Goal: Communication & Community: Ask a question

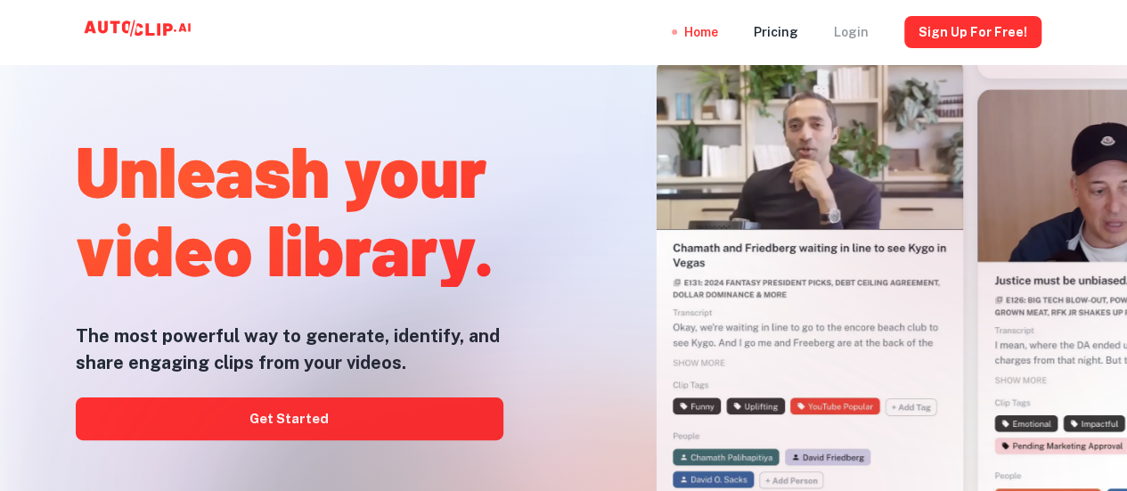
click at [857, 33] on div "Login" at bounding box center [851, 32] width 35 height 64
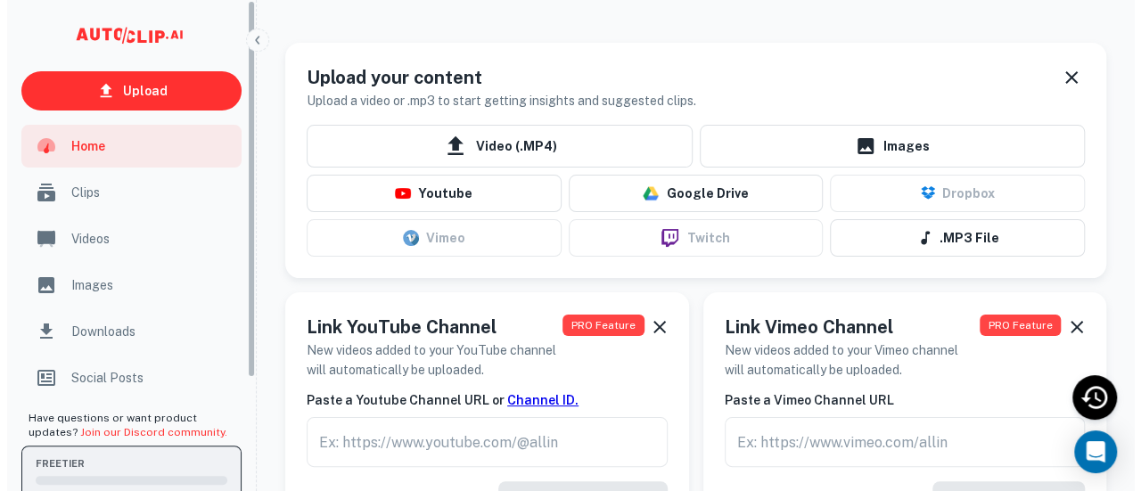
scroll to position [146, 0]
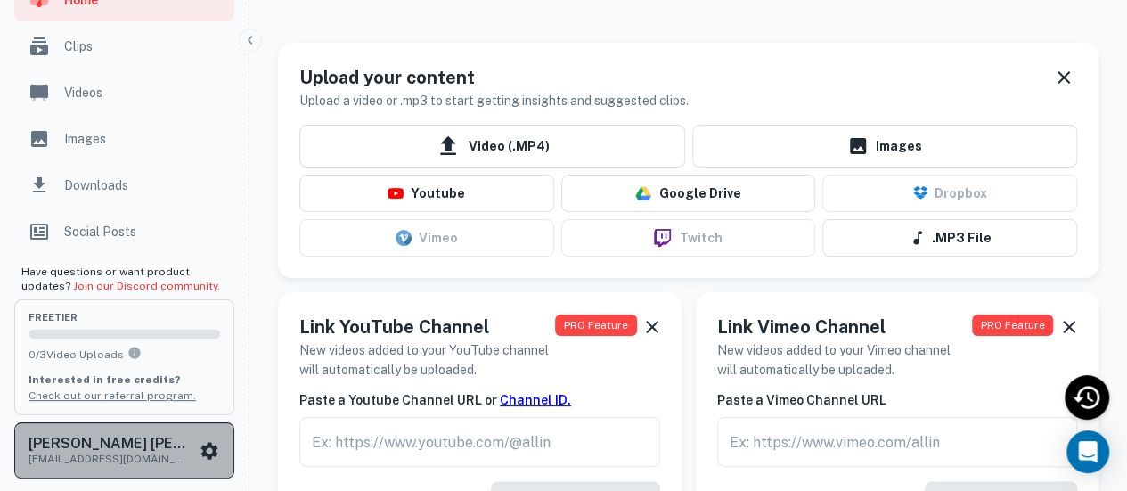
click at [214, 444] on icon "scrollable content" at bounding box center [209, 450] width 17 height 17
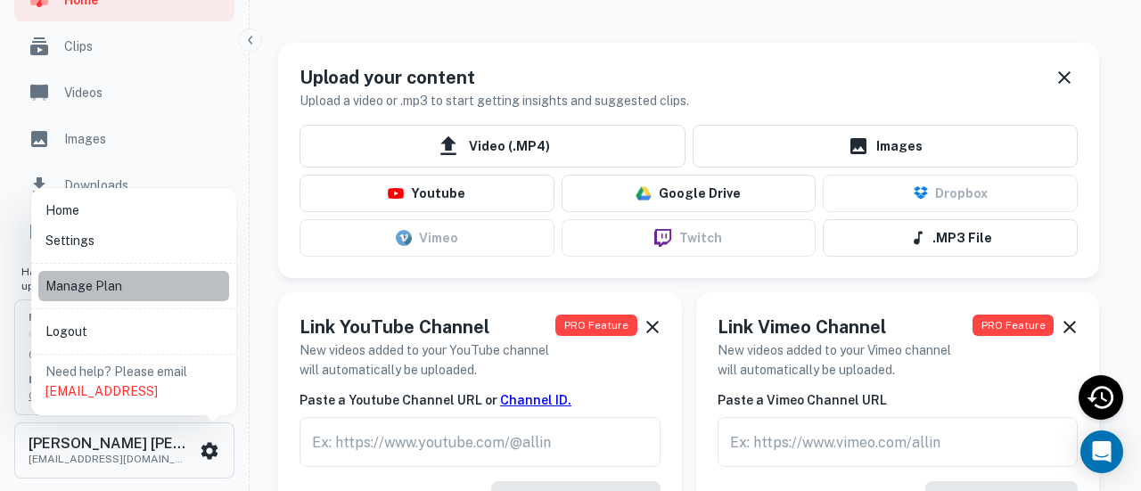
click at [160, 285] on li "Manage Plan" at bounding box center [133, 286] width 191 height 30
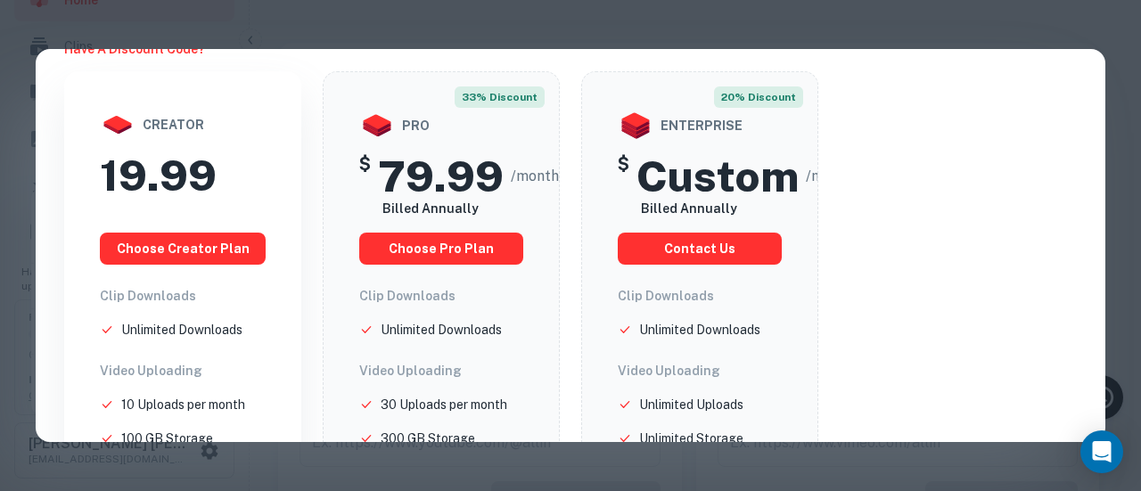
scroll to position [0, 0]
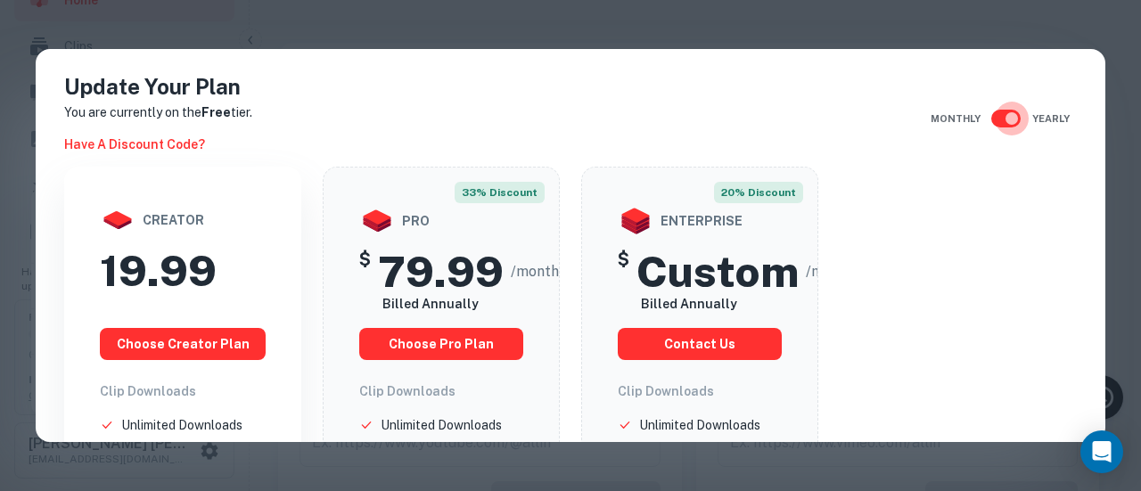
click at [991, 108] on input "checkbox" at bounding box center [1012, 119] width 102 height 34
checkbox input "false"
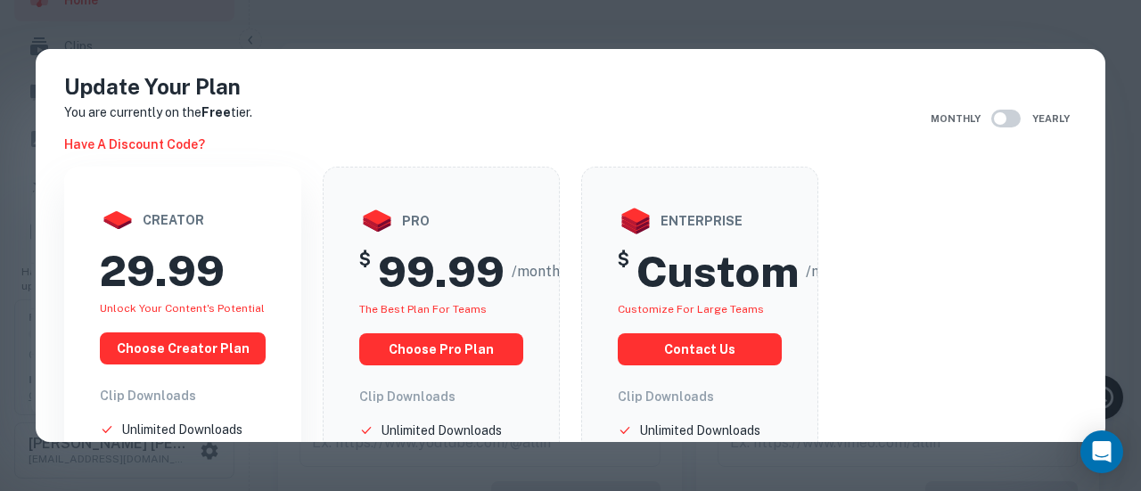
click at [990, 2] on div "Update Your Plan You are currently on the Free tier. Have a discount code? Mont…" at bounding box center [570, 245] width 1141 height 491
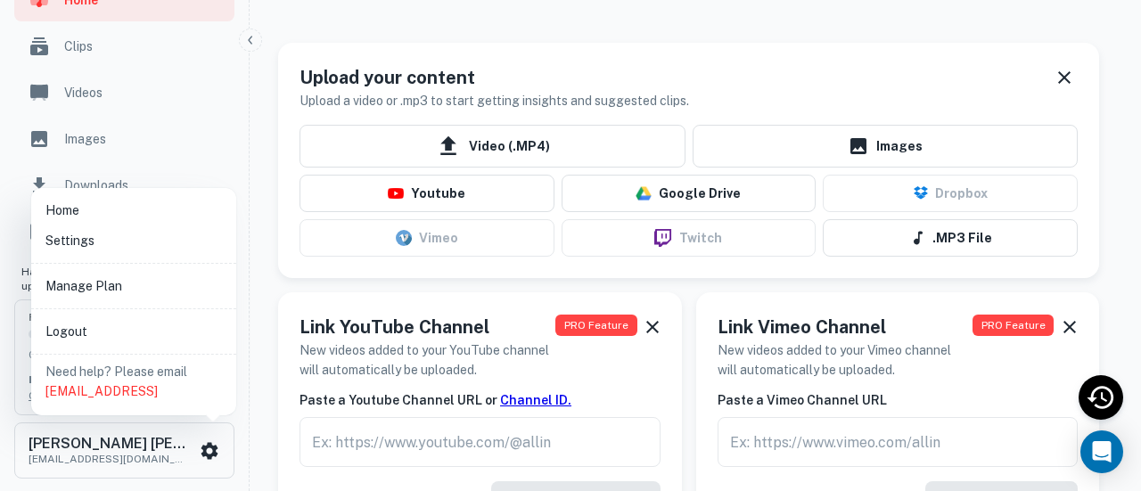
click at [990, 2] on div at bounding box center [570, 245] width 1141 height 491
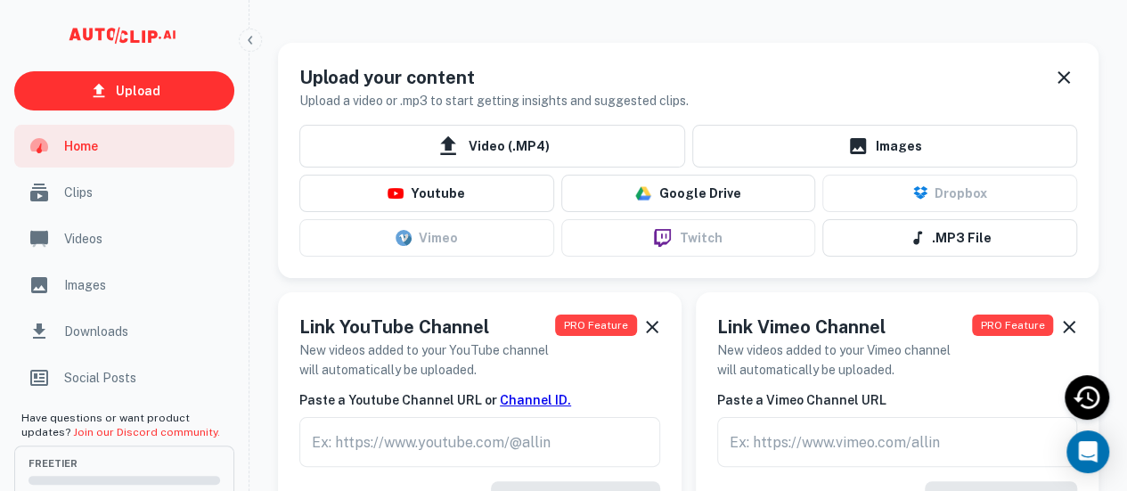
click at [114, 214] on ul "Home Clips Videos Images Downloads Social Posts" at bounding box center [124, 264] width 249 height 278
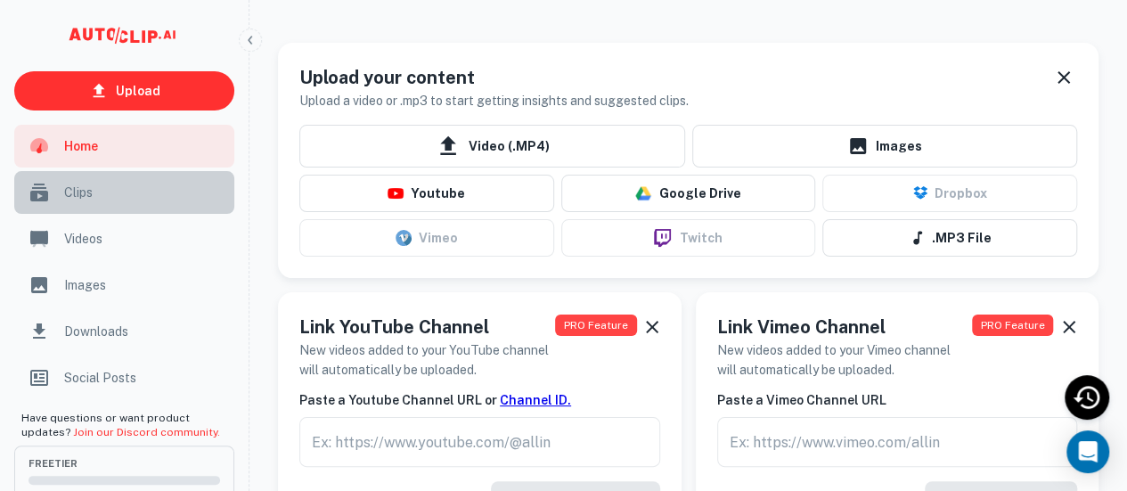
click at [119, 190] on span "Clips" at bounding box center [144, 193] width 160 height 20
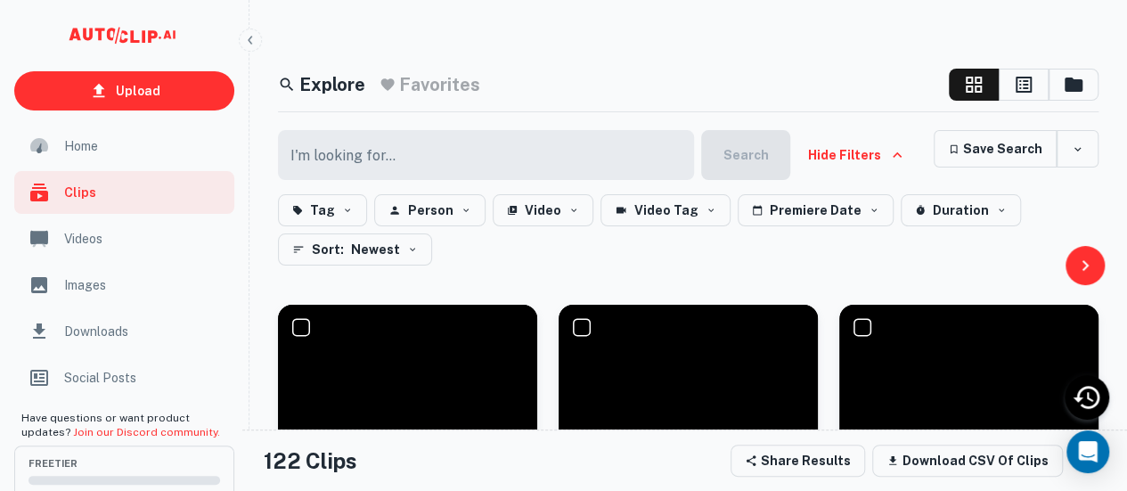
scroll to position [2, 0]
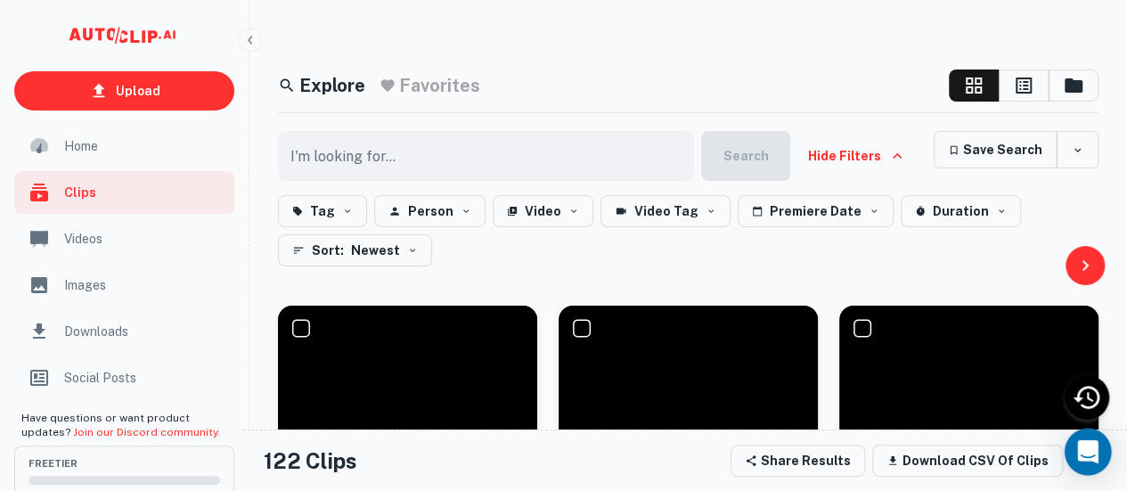
click at [1094, 447] on icon "Open Intercom Messenger" at bounding box center [1088, 451] width 20 height 23
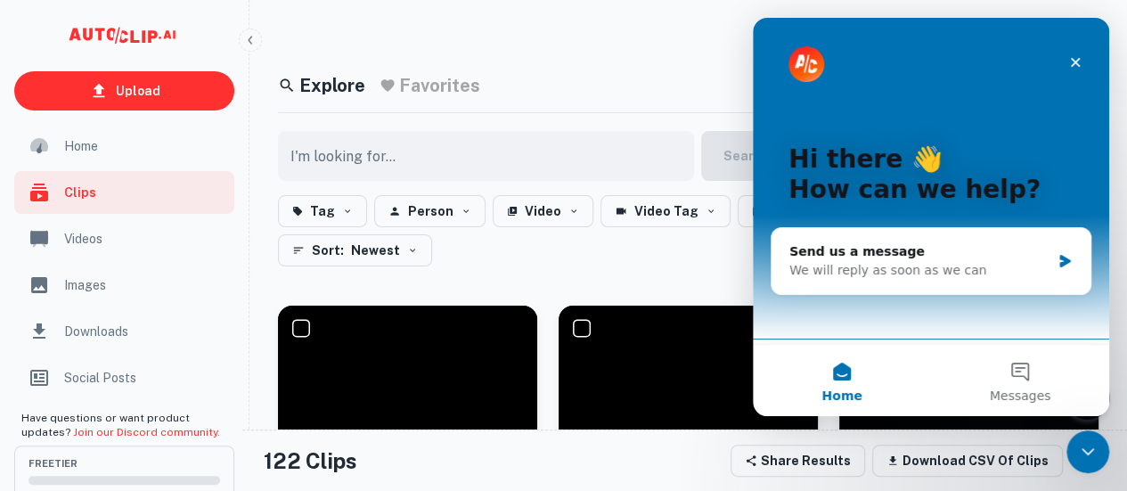
scroll to position [0, 0]
click at [1011, 258] on div "Send us a message" at bounding box center [920, 251] width 261 height 19
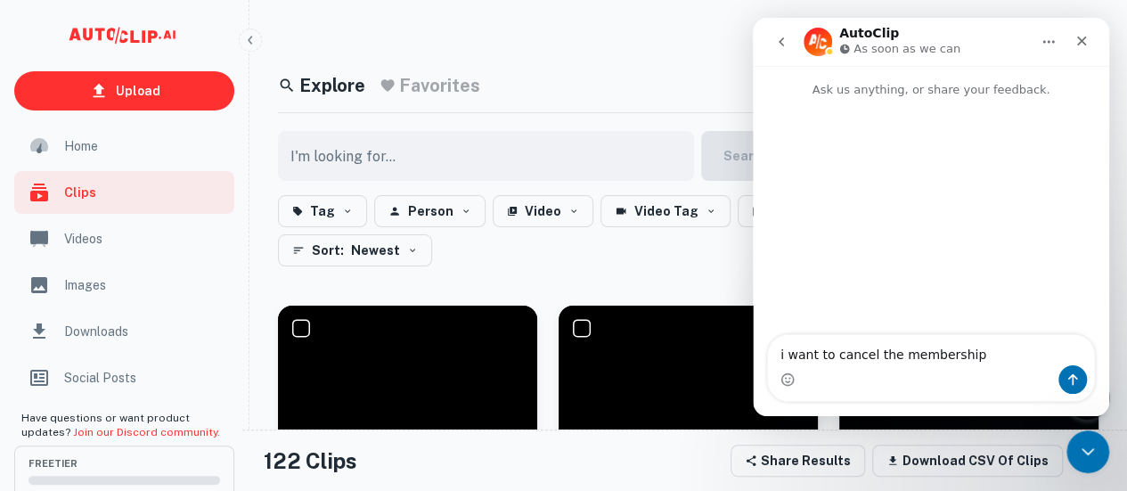
type textarea "i want to cancel the membership"
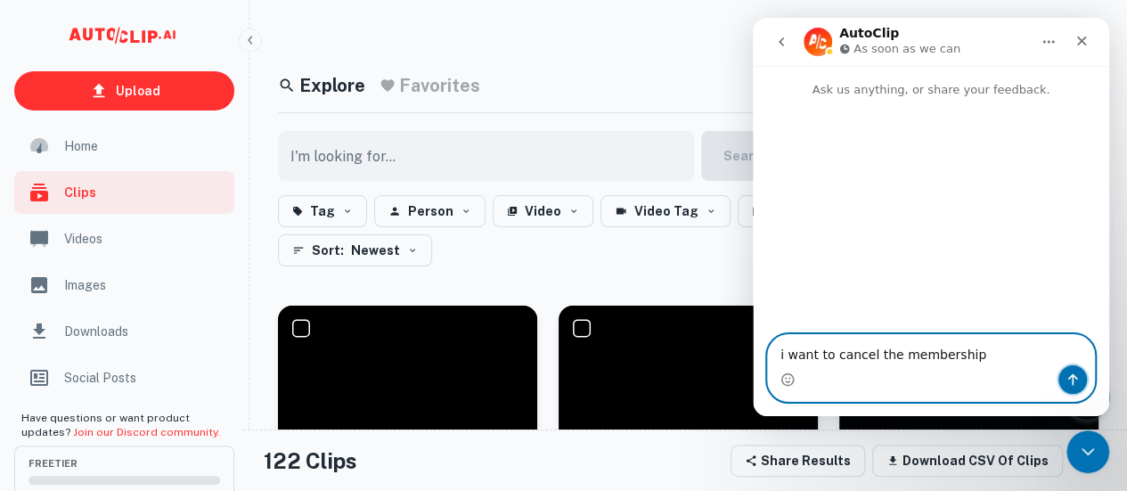
click at [1078, 384] on icon "Send a message…" at bounding box center [1073, 380] width 14 height 14
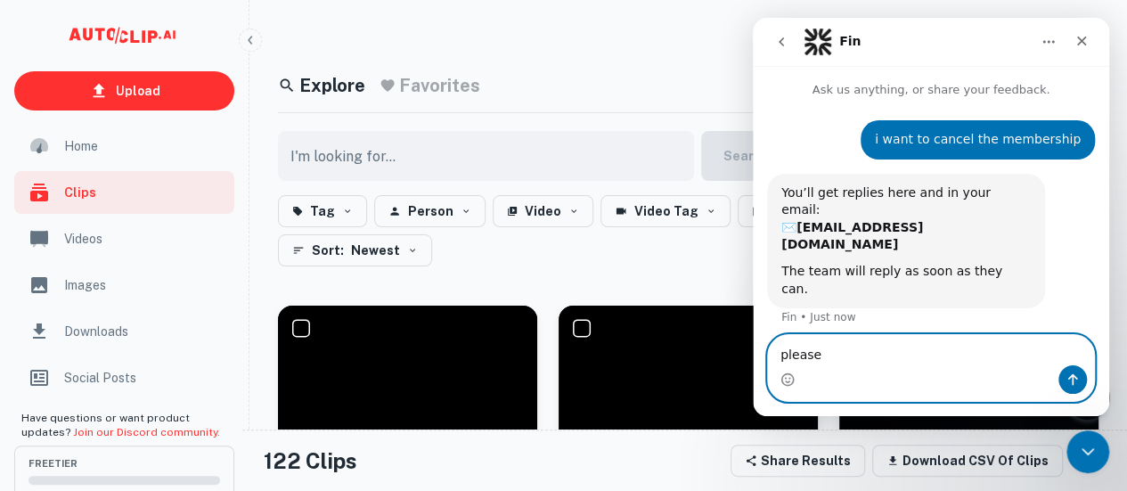
drag, startPoint x: 1078, startPoint y: 384, endPoint x: 818, endPoint y: 352, distance: 262.2
click at [818, 352] on textarea "please" at bounding box center [931, 350] width 326 height 30
type textarea "please stop charging my account"
